Goal: Check status: Check status

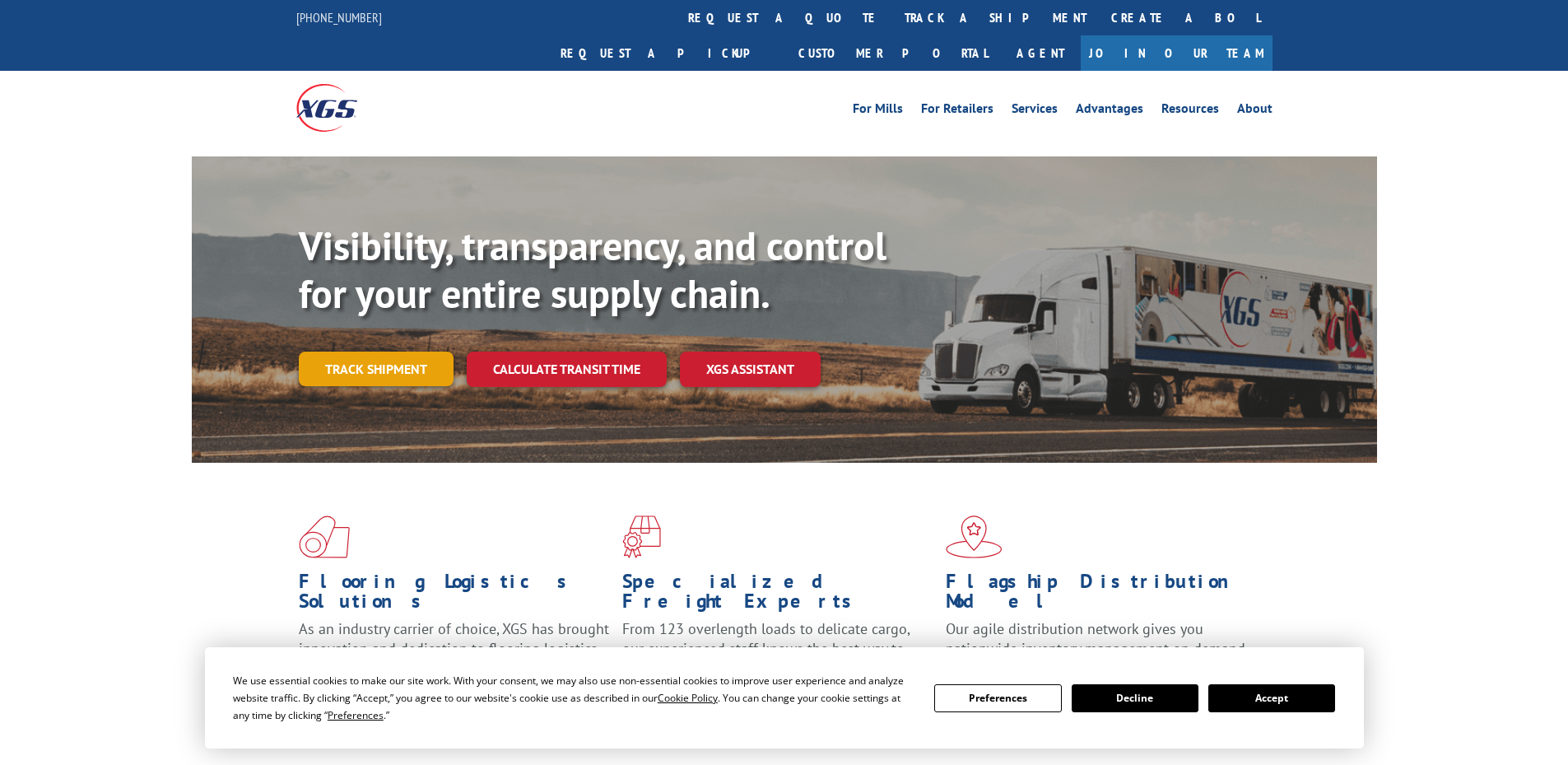
click at [357, 352] on link "Track shipment" at bounding box center [377, 369] width 155 height 34
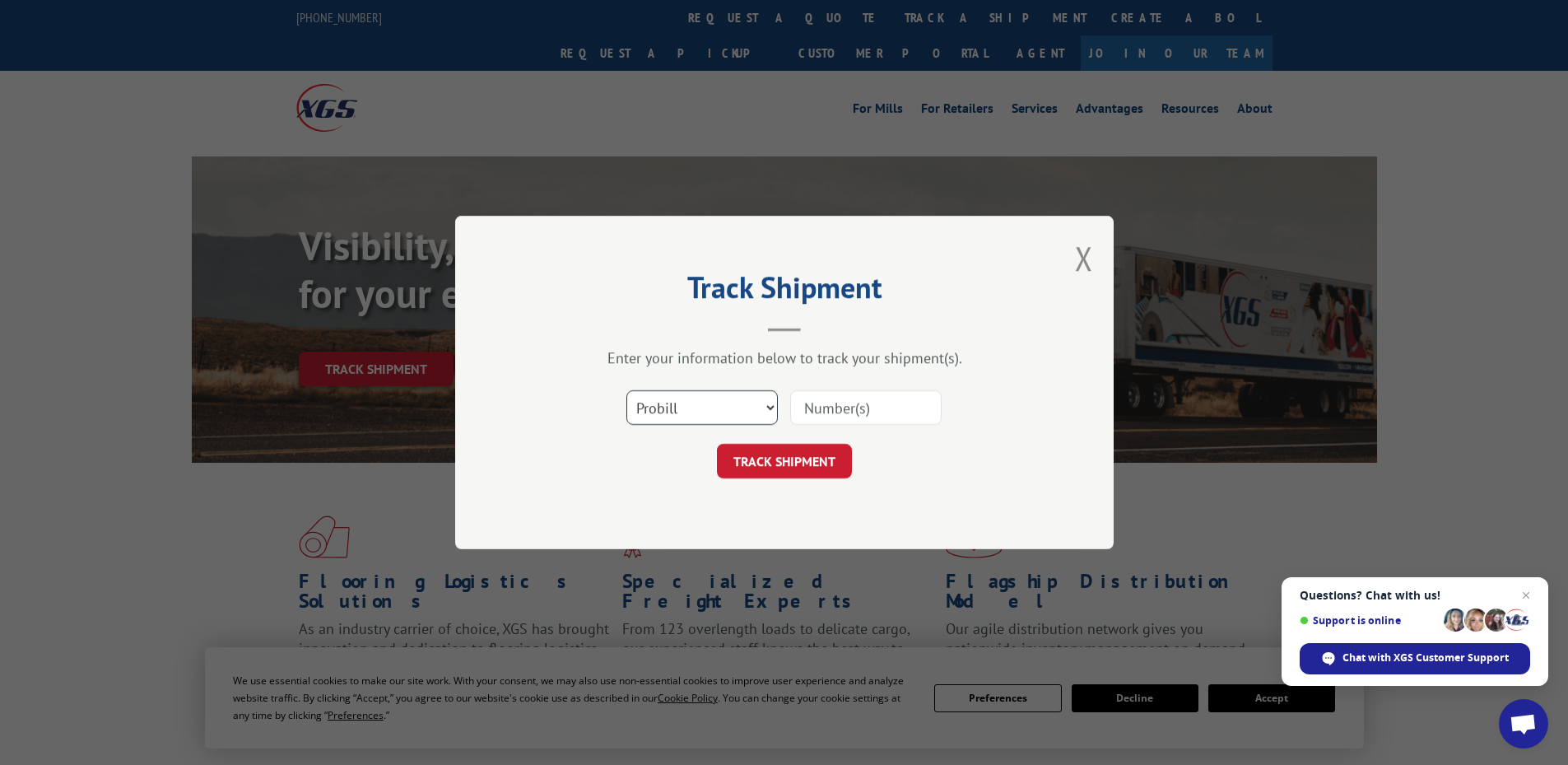
click at [664, 405] on select "Select category... Probill BOL PO" at bounding box center [702, 407] width 151 height 34
click at [626, 390] on select "Select category... Probill BOL PO" at bounding box center [702, 407] width 151 height 34
click at [833, 394] on input at bounding box center [866, 407] width 151 height 34
paste input "16571190"
type input "16571190"
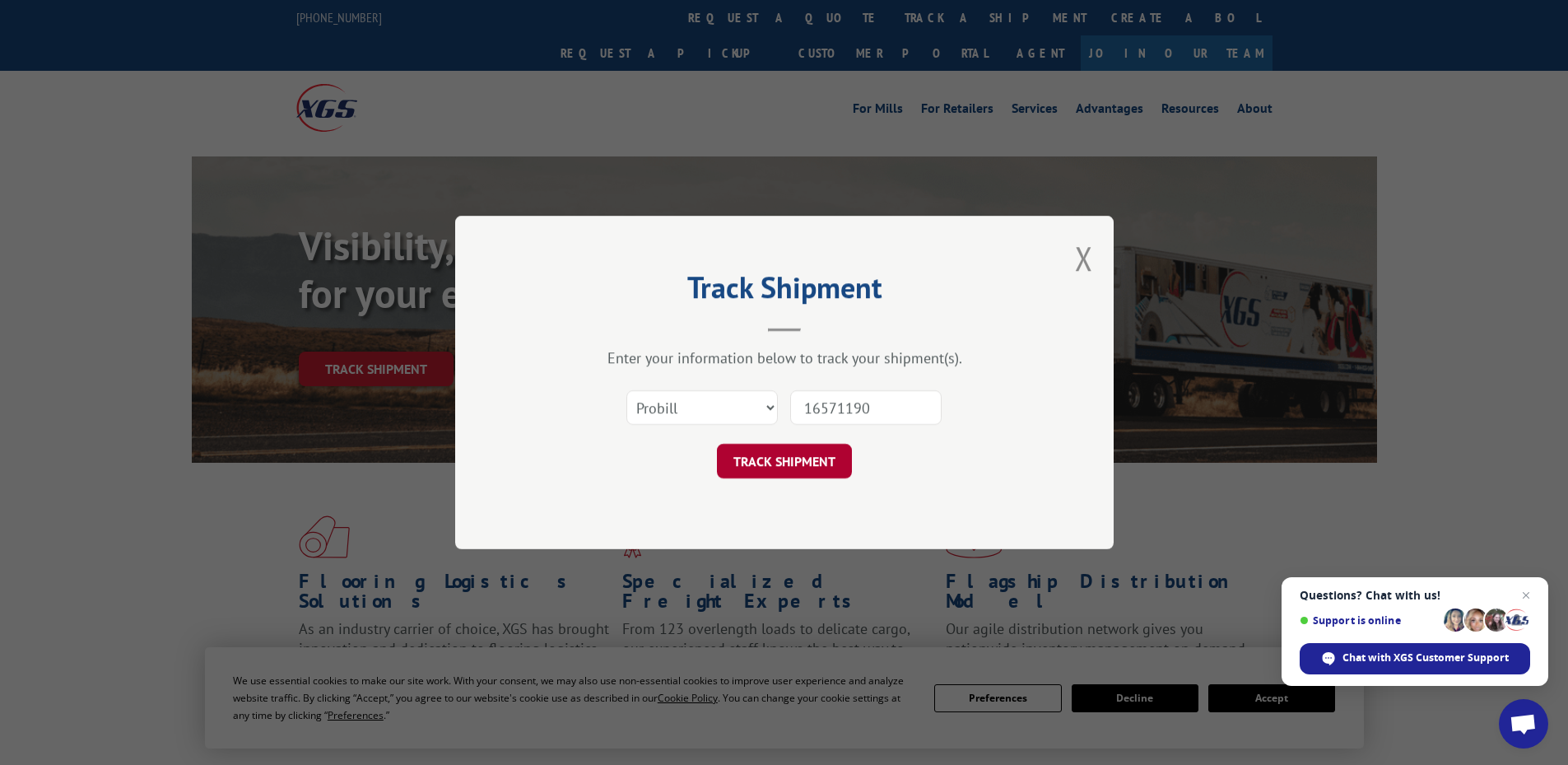
click at [771, 459] on button "TRACK SHIPMENT" at bounding box center [784, 461] width 135 height 34
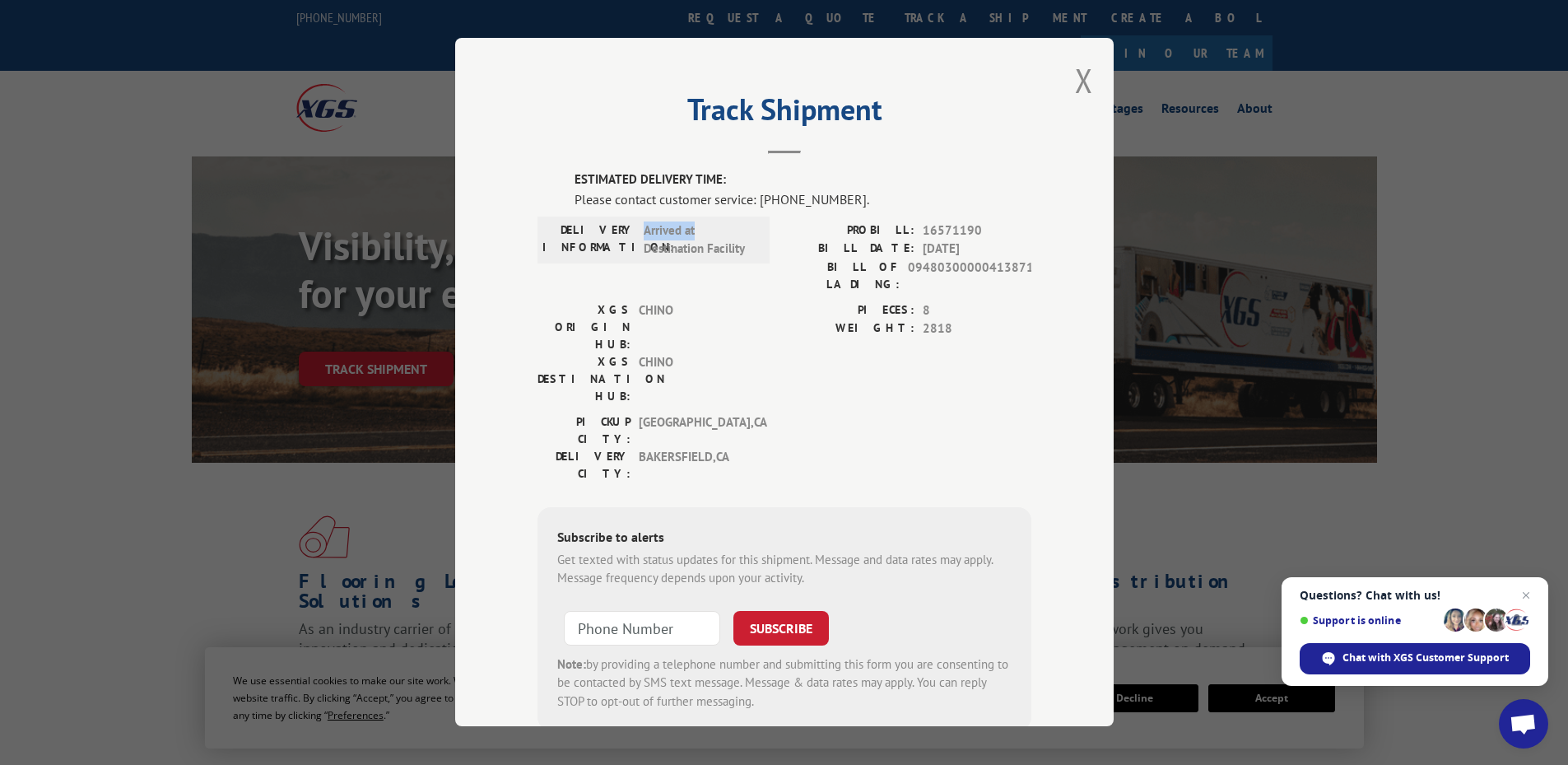
drag, startPoint x: 728, startPoint y: 234, endPoint x: 630, endPoint y: 257, distance: 100.7
click at [630, 257] on div "DELIVERY INFORMATION: Arrived at Destination Facility" at bounding box center [653, 240] width 222 height 37
click at [678, 257] on span "Arrived at Destination Facility" at bounding box center [699, 240] width 111 height 37
drag, startPoint x: 632, startPoint y: 321, endPoint x: 620, endPoint y: 322, distance: 12.0
click at [620, 353] on div "XGS DESTINATION HUB: CHINO" at bounding box center [648, 379] width 222 height 52
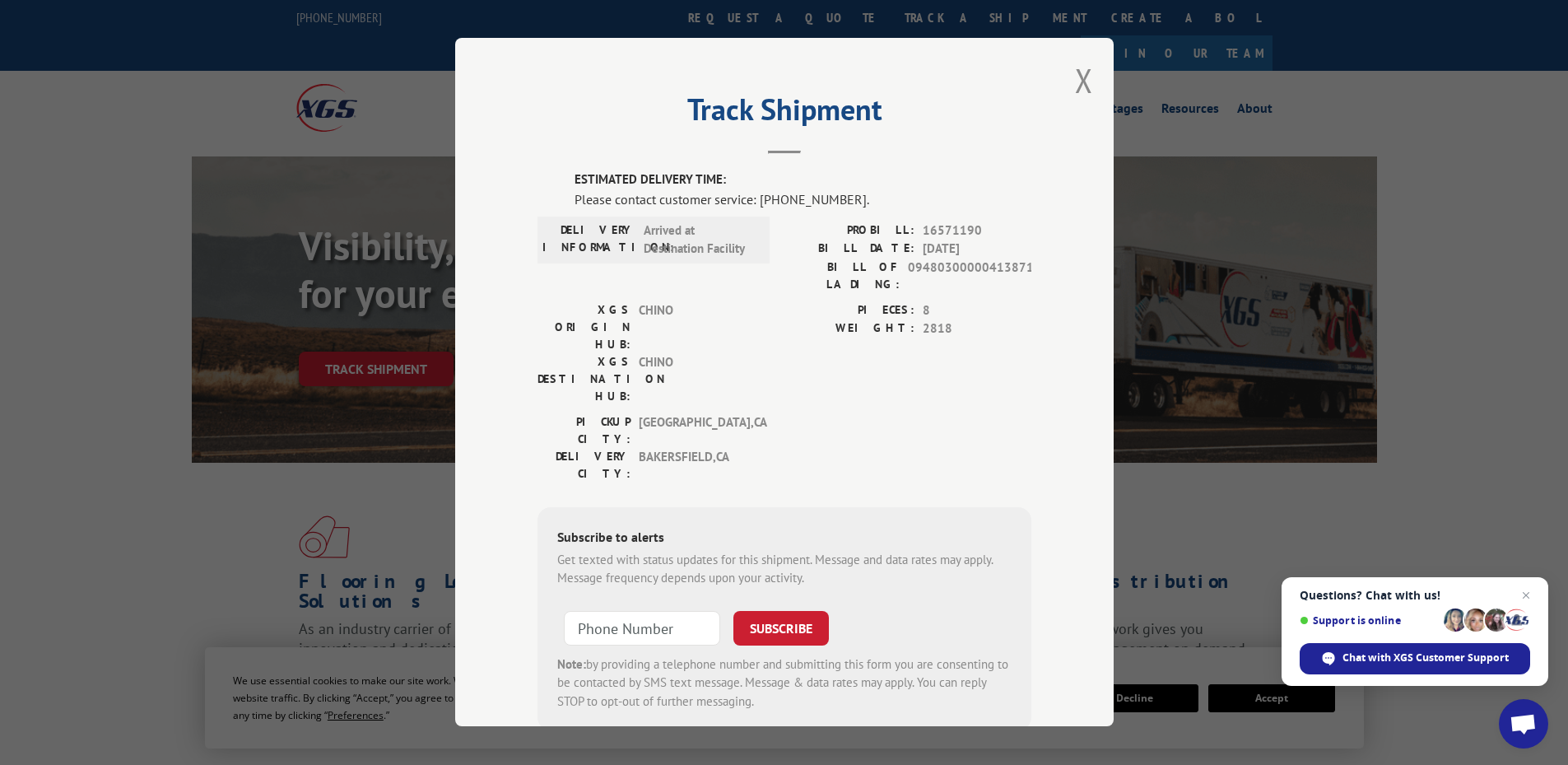
click at [772, 338] on div "XGS ORIGIN HUB: CHINO XGS DESTINATION HUB: CHINO PIECES: 8 WEIGHT: 2818" at bounding box center [784, 357] width 494 height 112
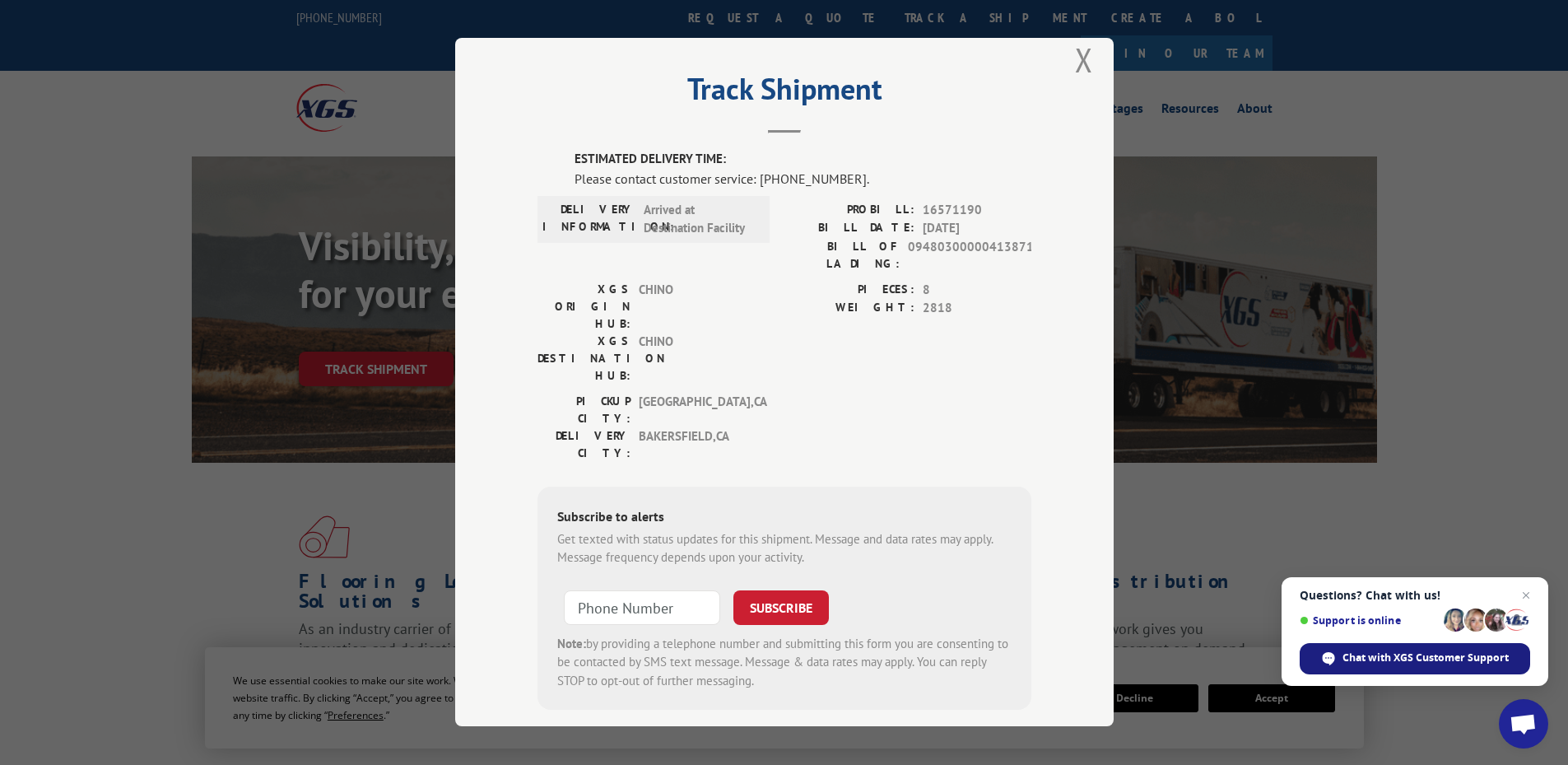
click at [1448, 659] on span "Chat with XGS Customer Support" at bounding box center [1426, 657] width 166 height 14
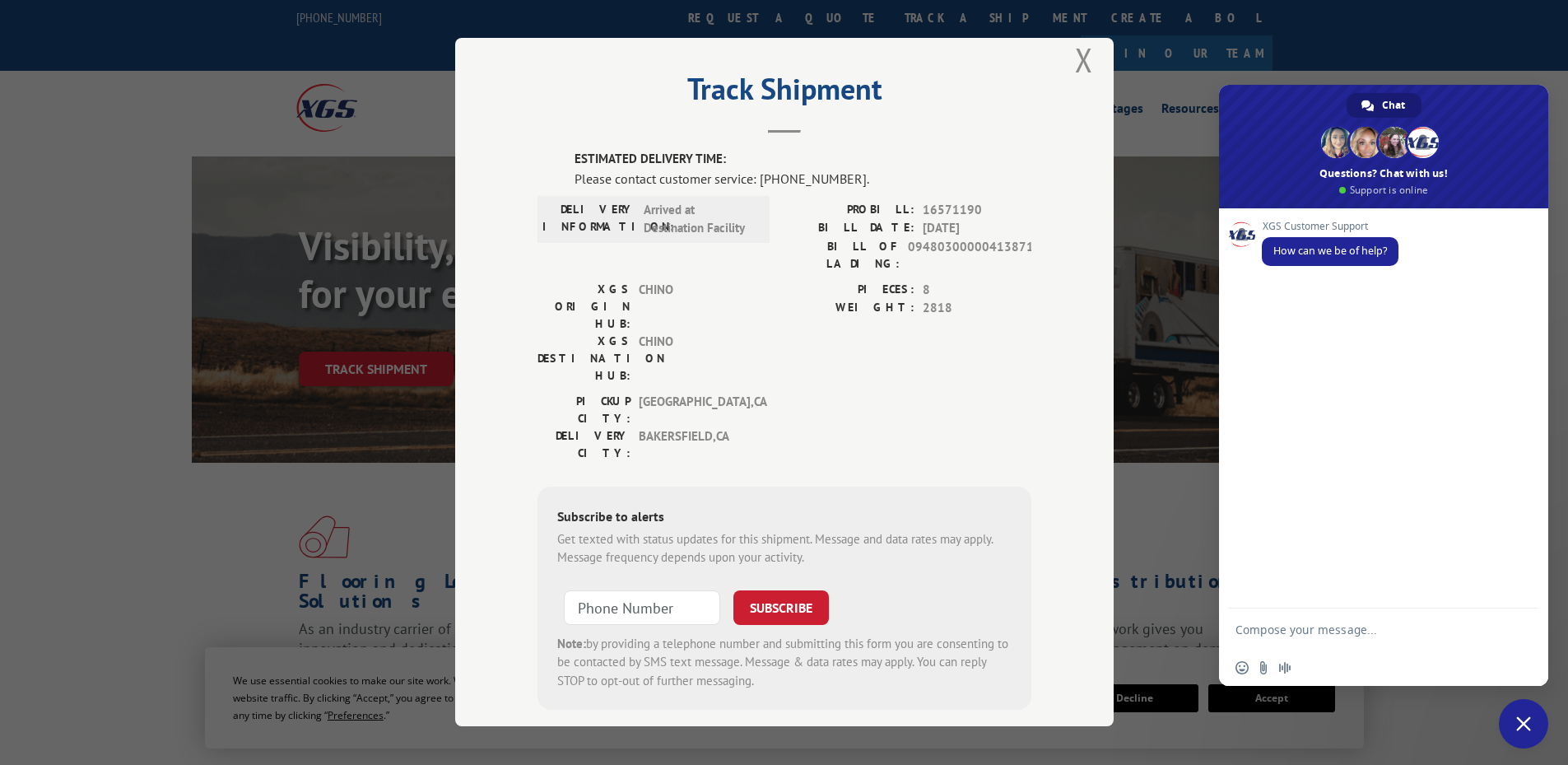
click at [1276, 627] on textarea "Compose your message..." at bounding box center [1367, 628] width 264 height 41
paste textarea "16571190"
type textarea "tracking for PRO 16571190"
click at [1530, 644] on div "tracking for PRO 16571190" at bounding box center [1383, 628] width 329 height 41
click at [1527, 634] on span "Send" at bounding box center [1519, 629] width 27 height 27
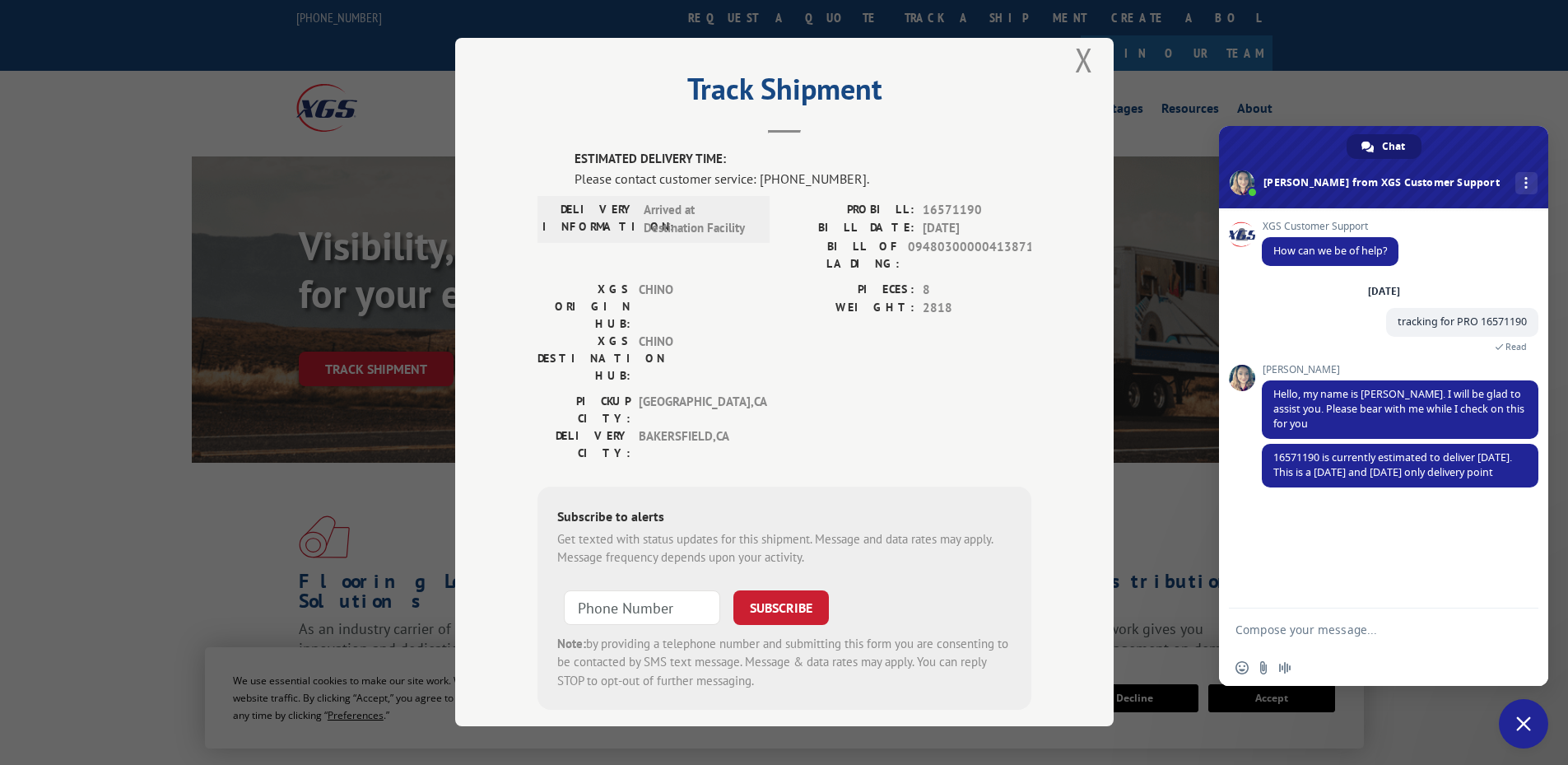
click at [1363, 604] on div "XGS Customer Support How can we be of help? [DATE] tracking for PRO 16571190 A …" at bounding box center [1383, 408] width 329 height 400
click at [1361, 622] on textarea "Compose your message..." at bounding box center [1367, 628] width 264 height 41
type textarea "We have inventory scheduled [DATE], can we request this be delivered [DATE]?"
drag, startPoint x: 1517, startPoint y: 602, endPoint x: 1503, endPoint y: 602, distance: 14.0
click at [1515, 602] on span "Send" at bounding box center [1519, 600] width 12 height 12
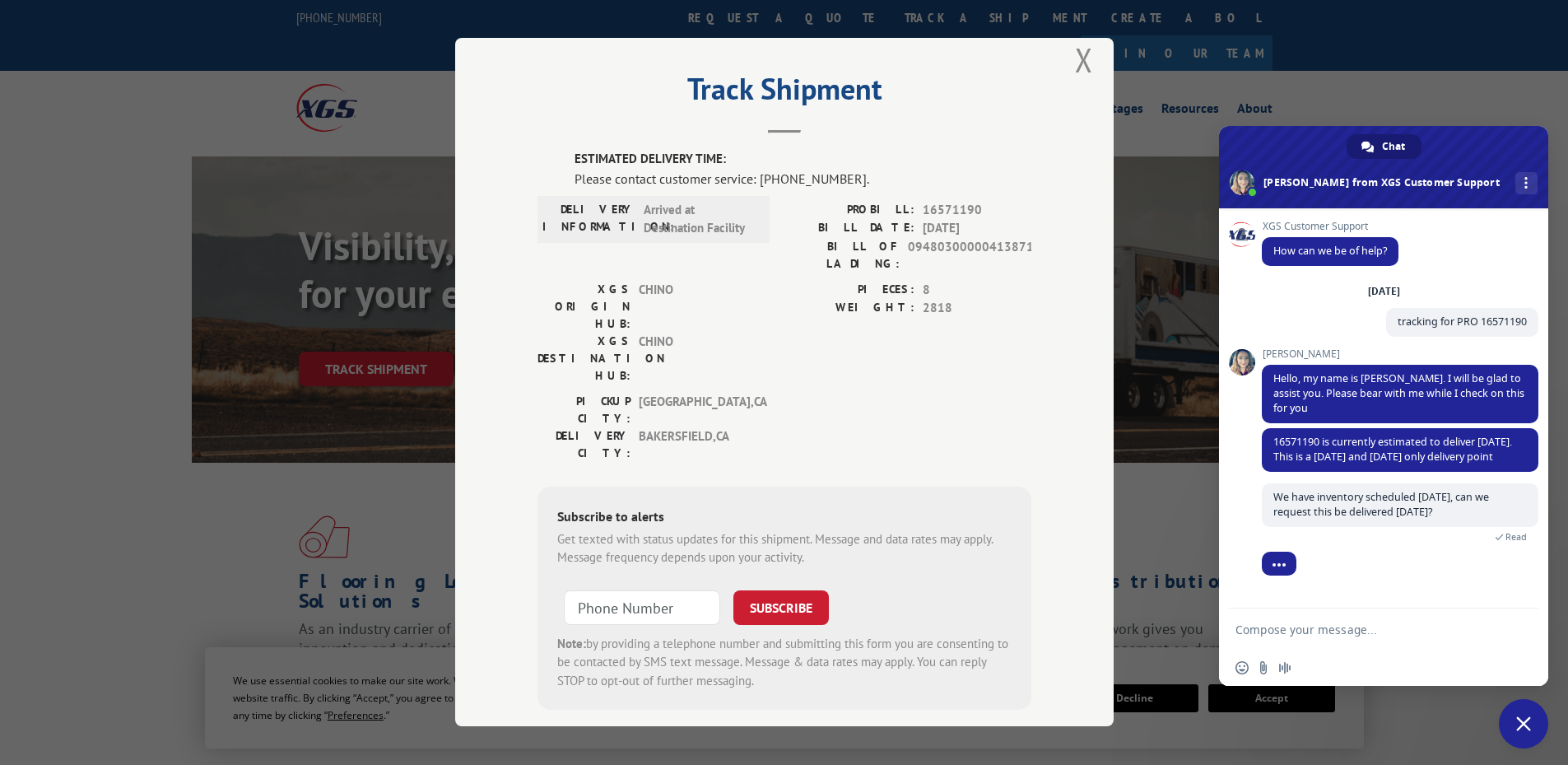
scroll to position [54, 0]
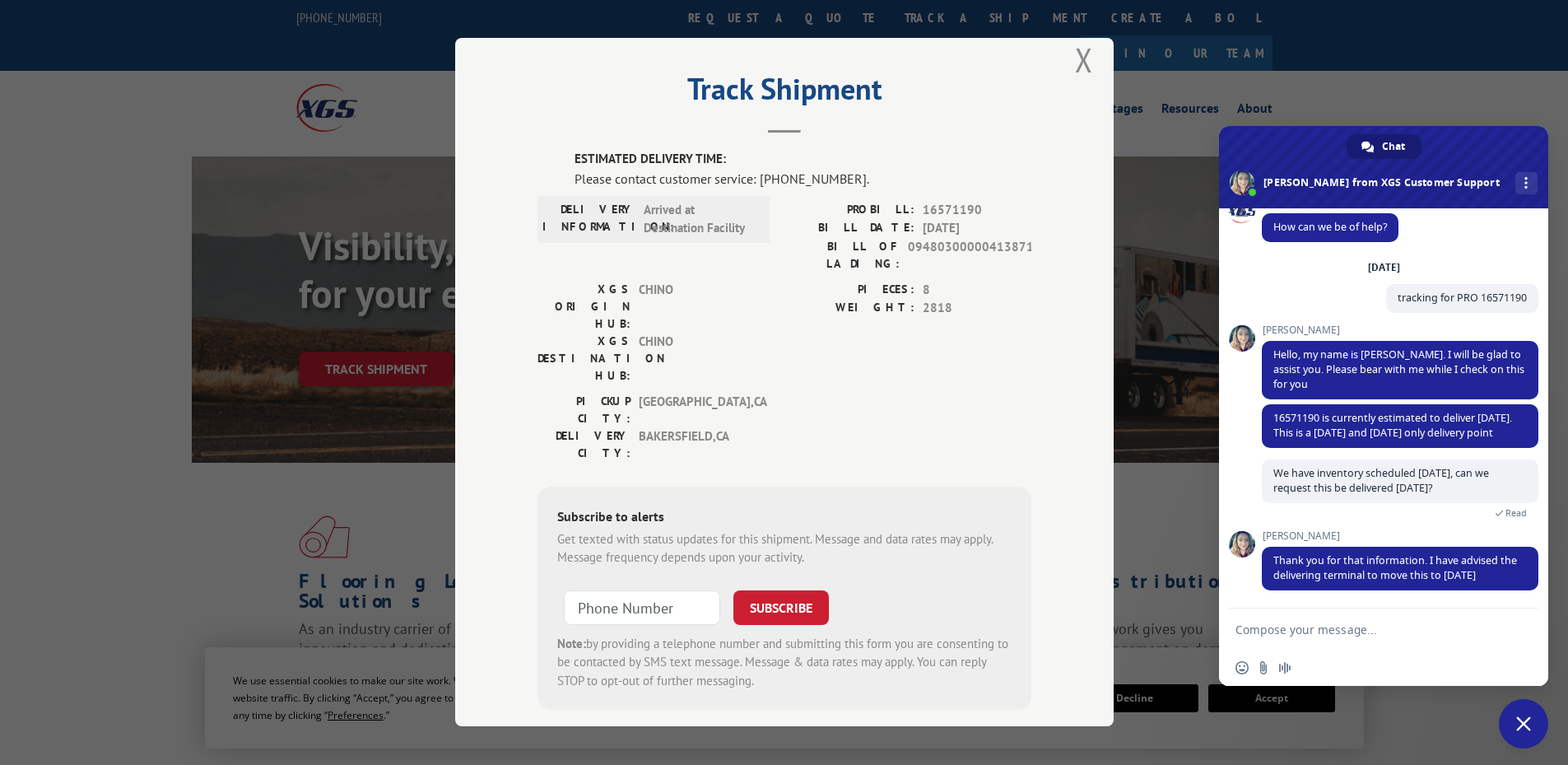
click at [1296, 625] on textarea "Compose your message..." at bounding box center [1367, 628] width 264 height 41
type textarea "Perfect, thank you so much!"
click at [1523, 631] on span "Send" at bounding box center [1519, 629] width 12 height 12
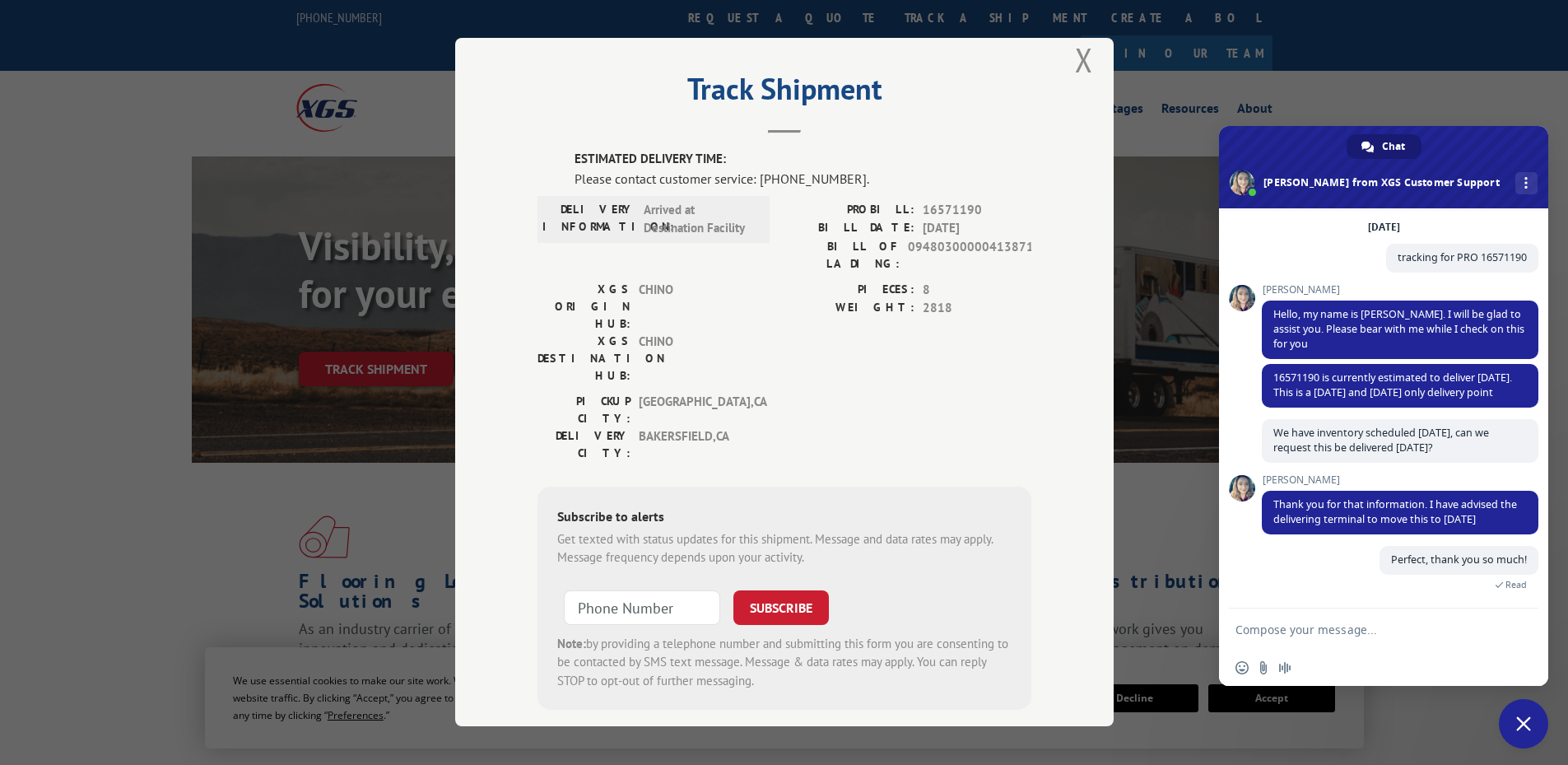
scroll to position [165, 0]
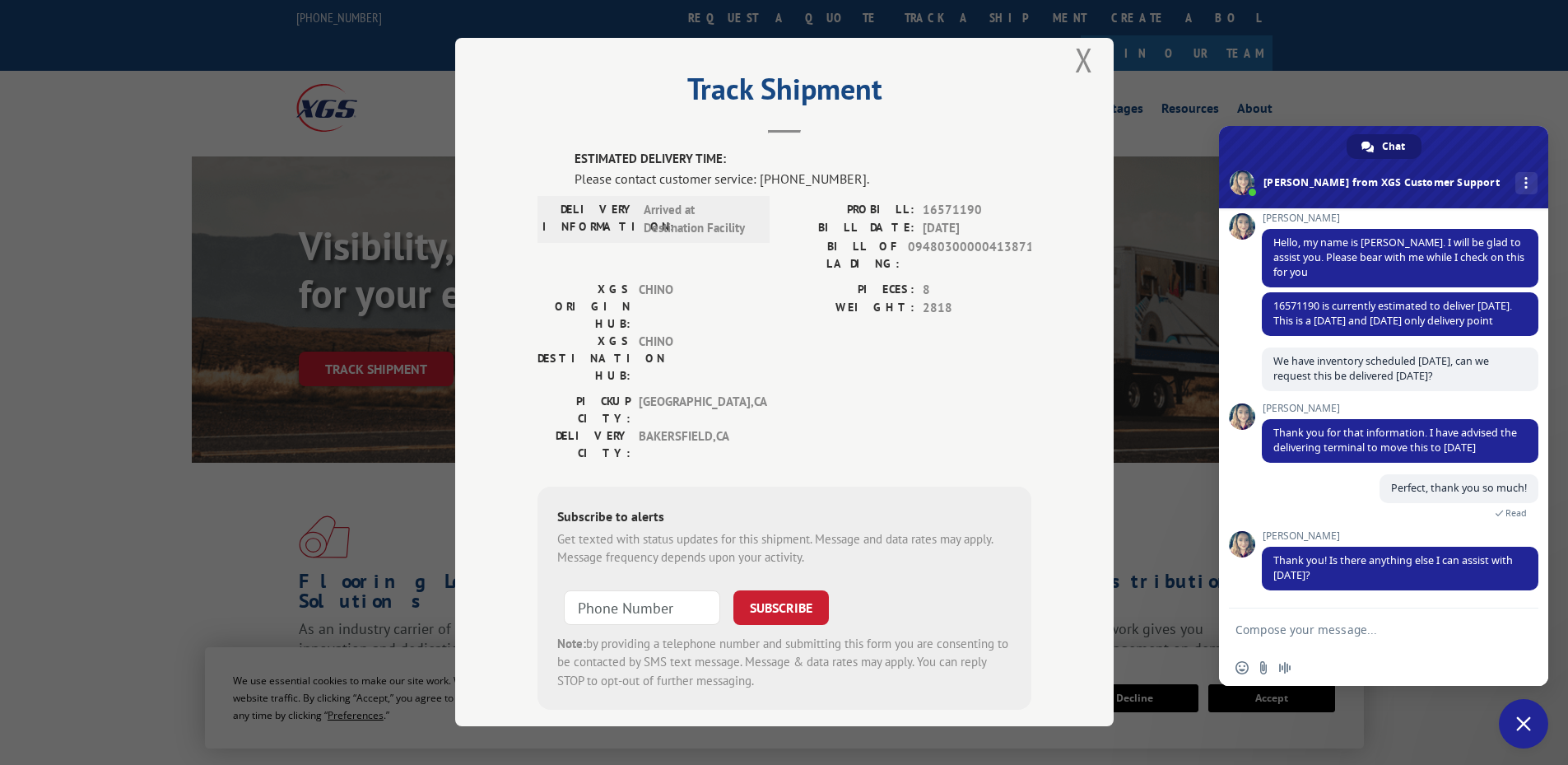
click at [1341, 627] on textarea "Compose your message..." at bounding box center [1367, 628] width 264 height 41
type textarea "No, that is all!"
click at [1524, 634] on span "Send" at bounding box center [1519, 629] width 12 height 12
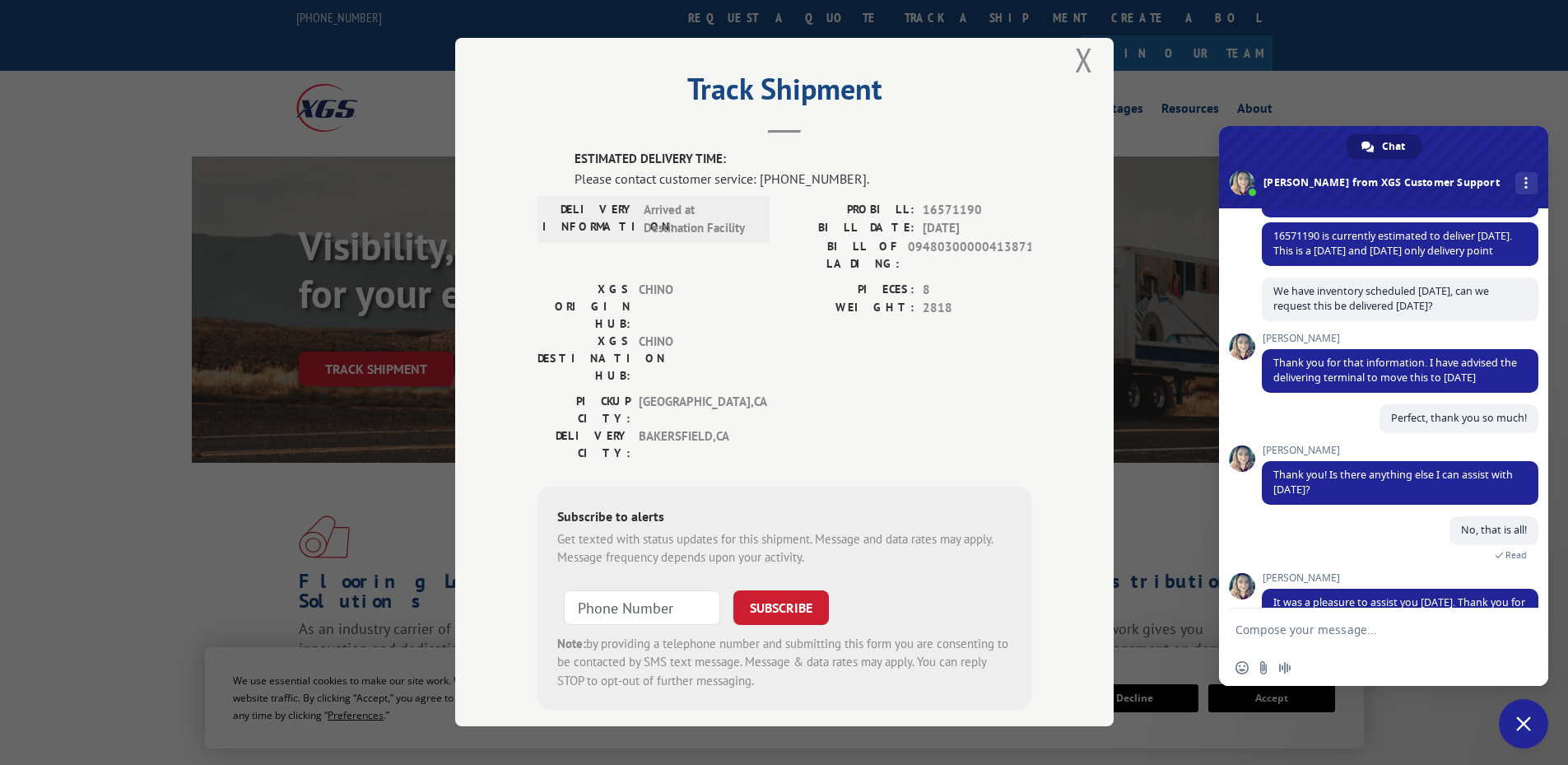
scroll to position [322, 0]
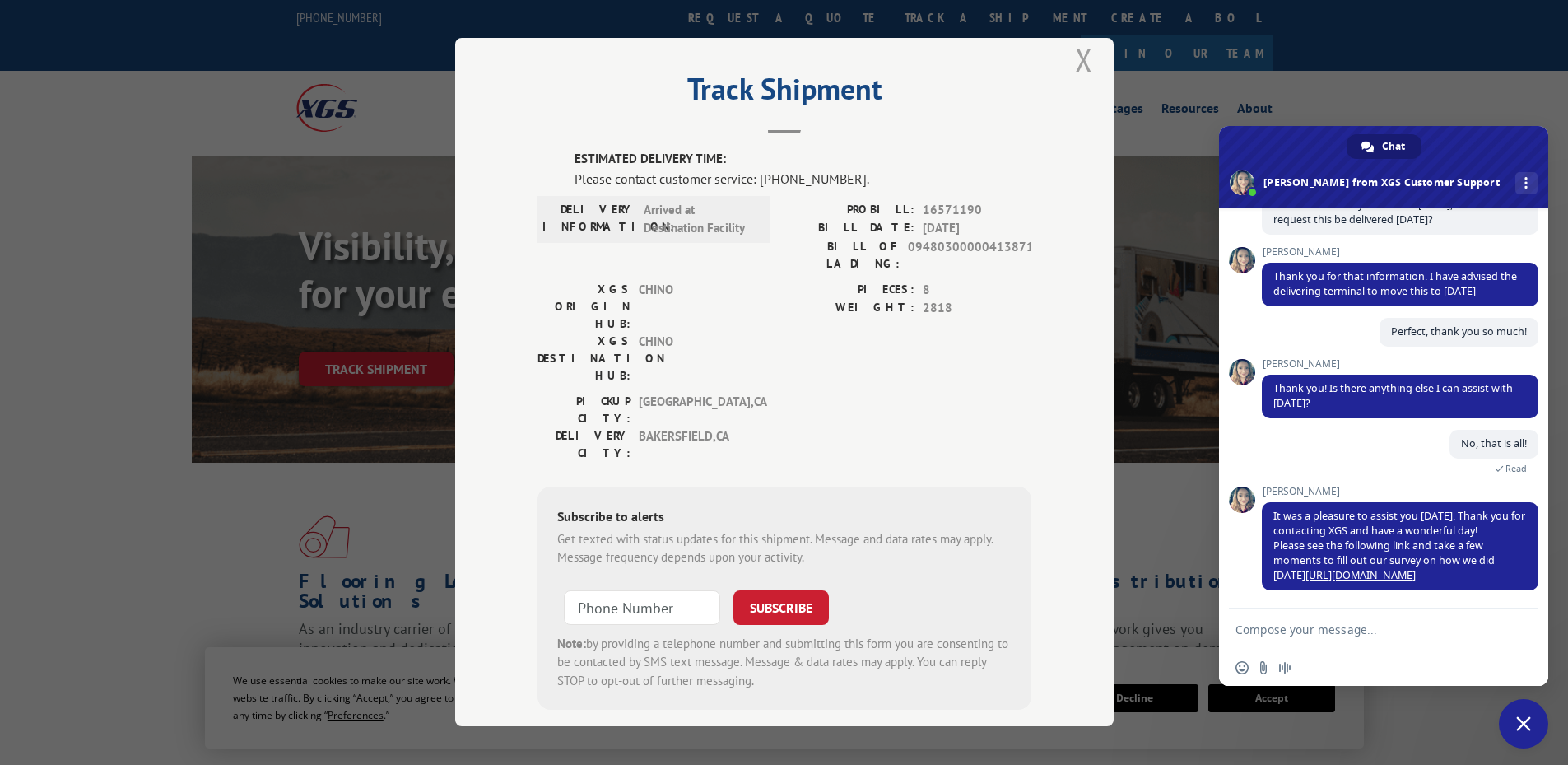
drag, startPoint x: 1060, startPoint y: 60, endPoint x: 1078, endPoint y: 66, distance: 19.0
click at [1063, 61] on div "Track Shipment ESTIMATED DELIVERY TIME: Please contact customer service: [PHONE…" at bounding box center [784, 382] width 659 height 688
click at [1085, 64] on button "Close modal" at bounding box center [1083, 60] width 18 height 44
